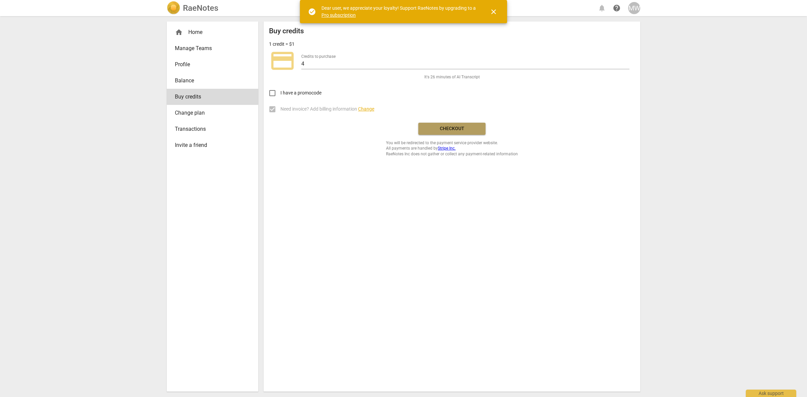
click at [453, 129] on span "Checkout" at bounding box center [452, 128] width 57 height 7
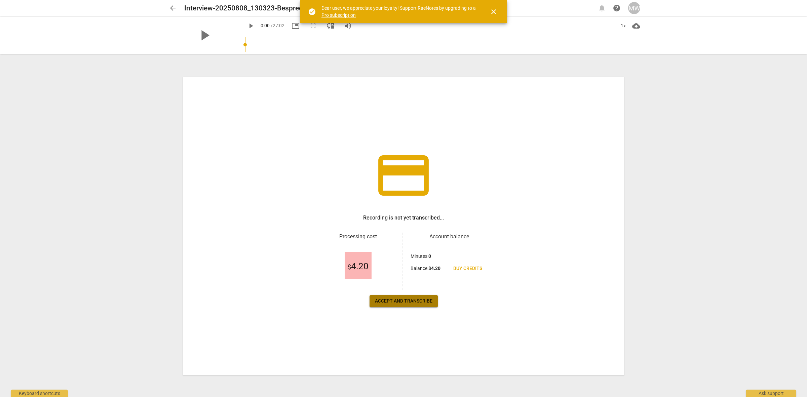
click at [406, 301] on span "Accept and transcribe" at bounding box center [404, 301] width 58 height 7
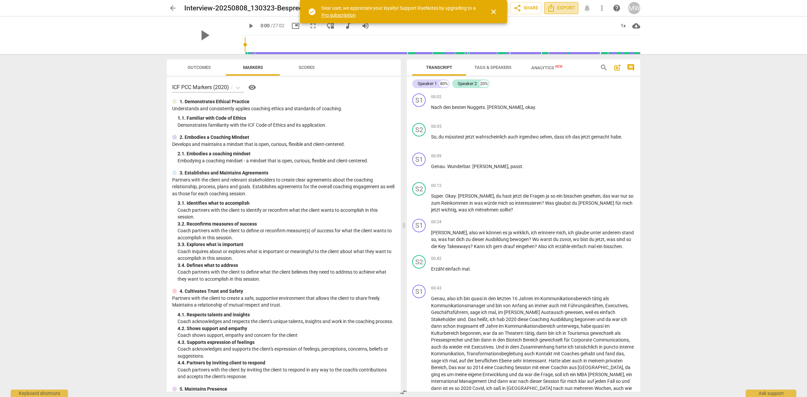
click at [562, 8] on span "Export" at bounding box center [561, 8] width 28 height 8
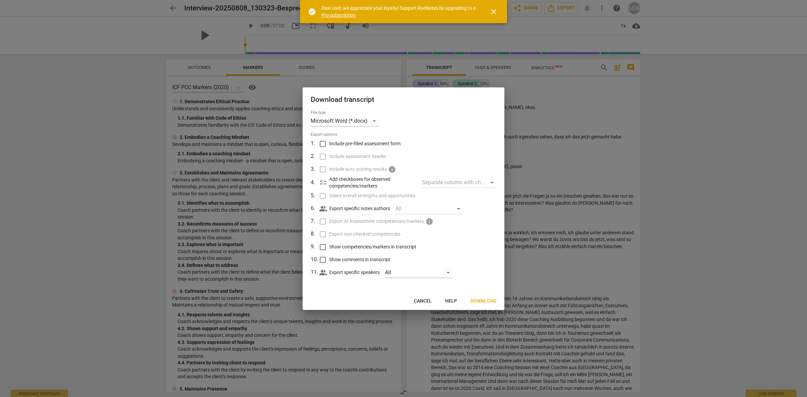
click at [478, 299] on span "Download" at bounding box center [484, 301] width 26 height 7
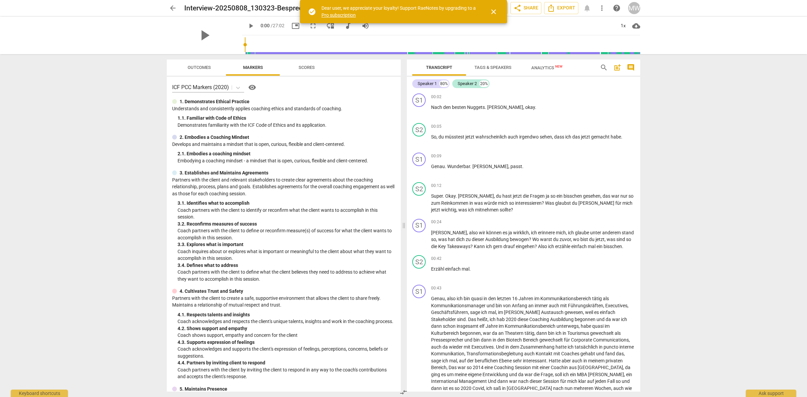
drag, startPoint x: 176, startPoint y: 8, endPoint x: 574, endPoint y: 53, distance: 400.9
click at [175, 8] on span "arrow_back" at bounding box center [173, 8] width 8 height 8
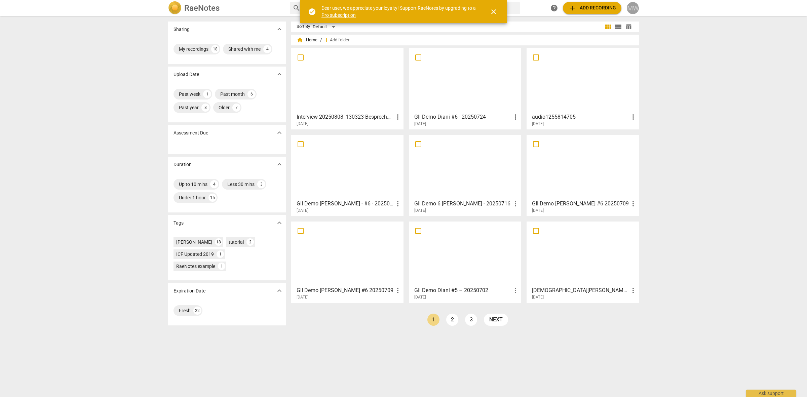
click at [632, 7] on div "MW" at bounding box center [633, 8] width 12 height 12
click at [640, 162] on li "Logout" at bounding box center [652, 163] width 51 height 16
